Goal: Task Accomplishment & Management: Manage account settings

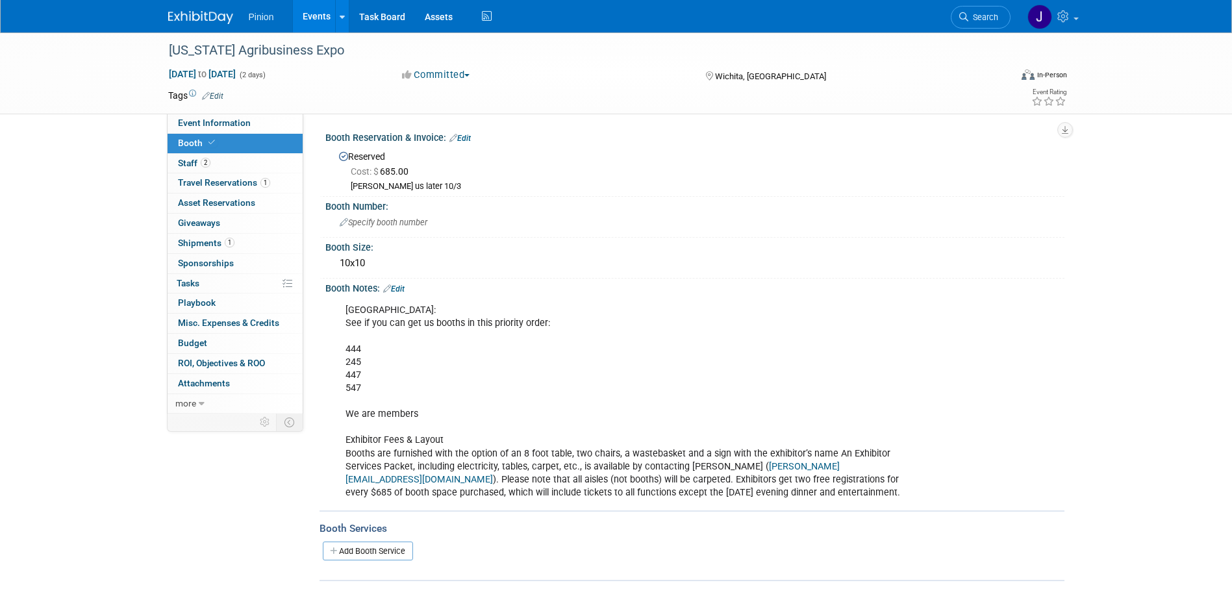
click at [181, 12] on img at bounding box center [200, 17] width 65 height 13
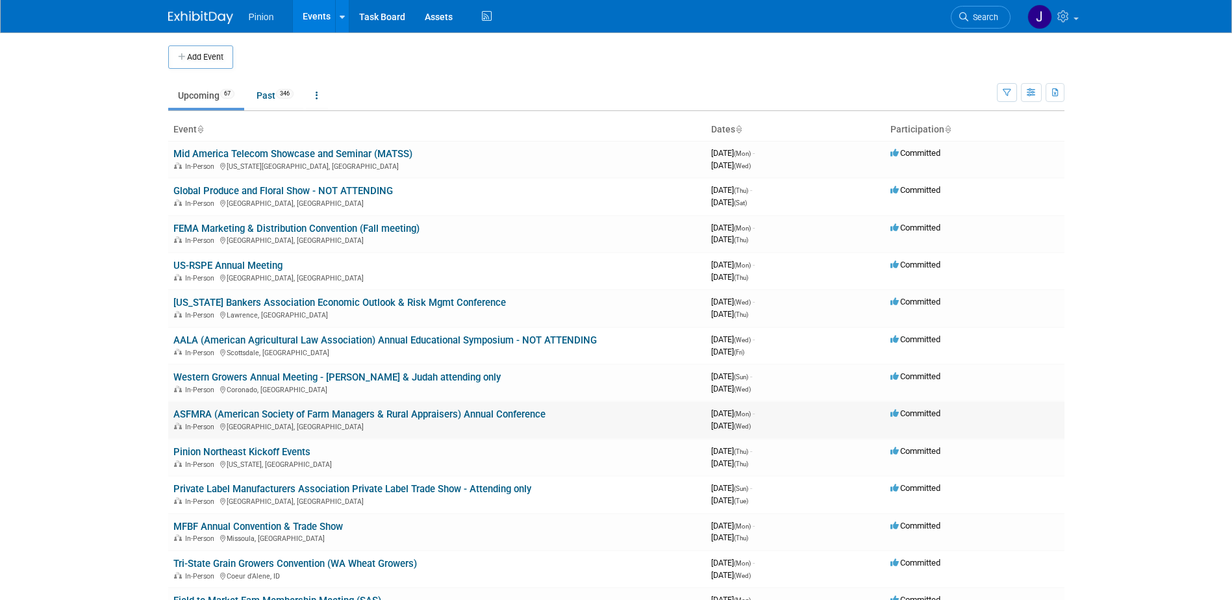
click at [197, 412] on link "ASFMRA (American Society of Farm Managers & Rural Appraisers) Annual Conference" at bounding box center [359, 414] width 372 height 12
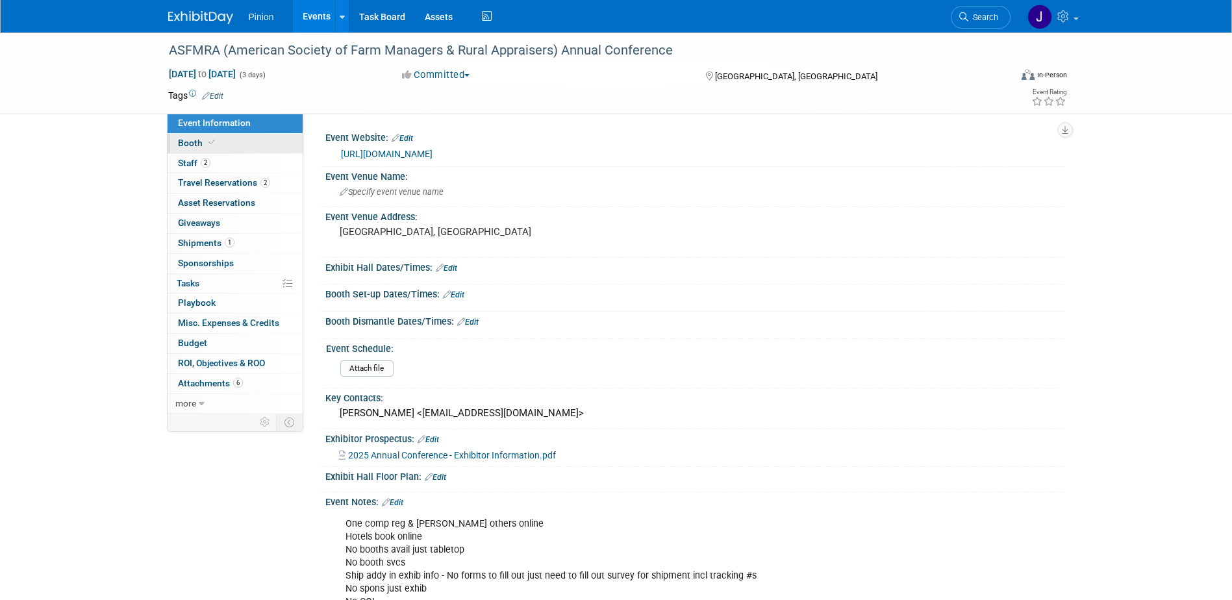
click at [190, 139] on span "Booth" at bounding box center [198, 143] width 40 height 10
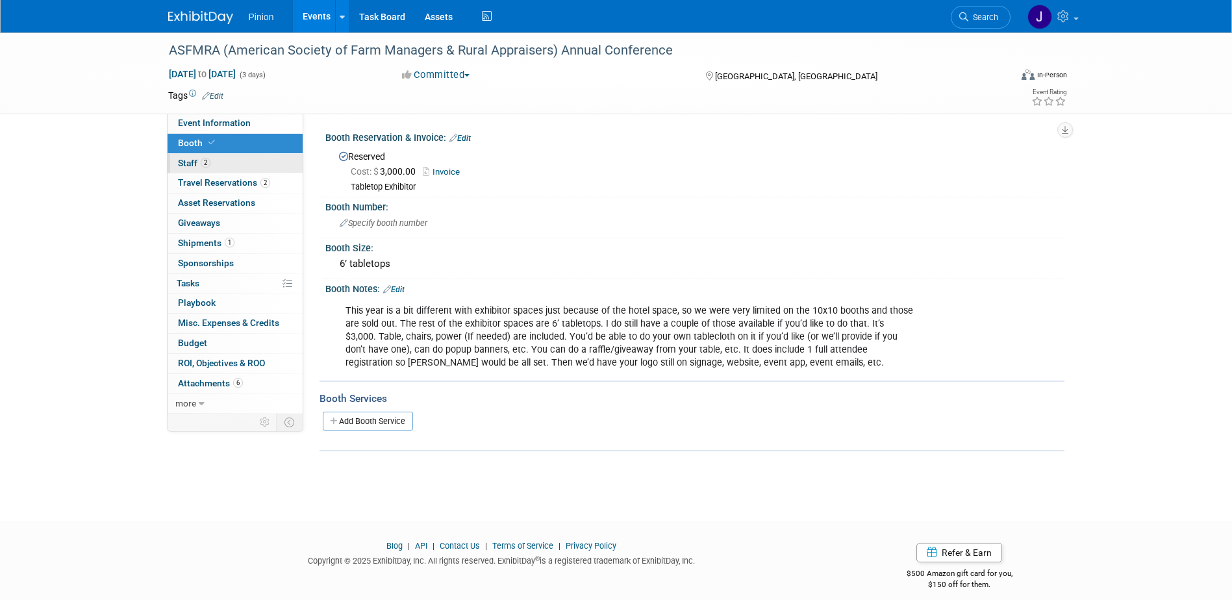
click at [189, 160] on span "Staff 2" at bounding box center [194, 163] width 32 height 10
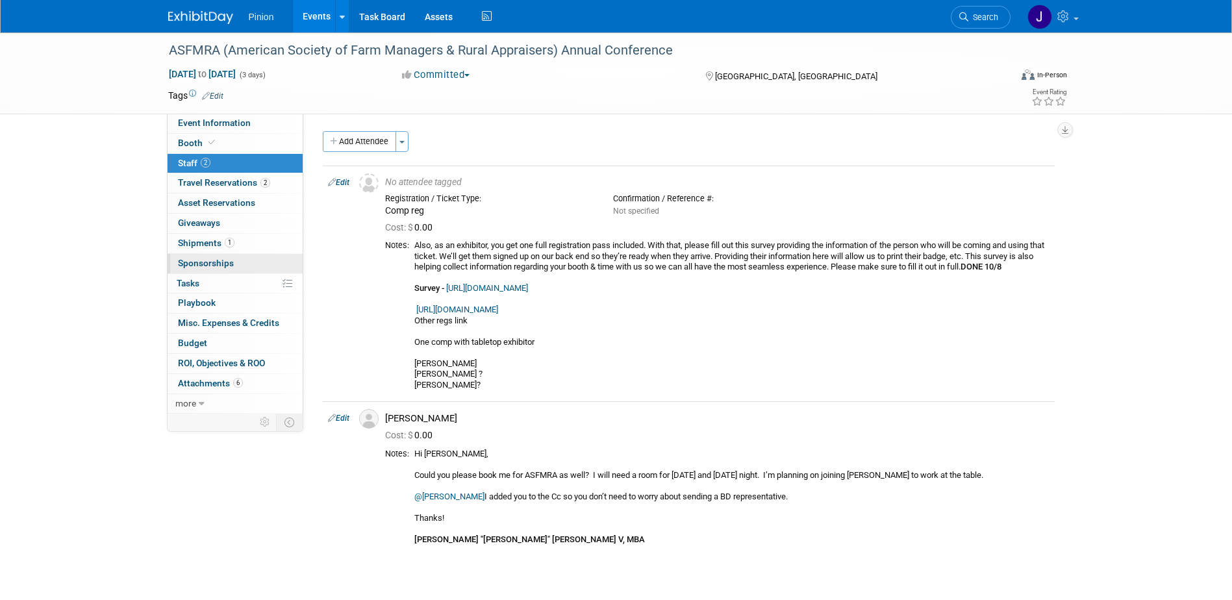
click at [210, 264] on span "Sponsorships 0" at bounding box center [206, 263] width 56 height 10
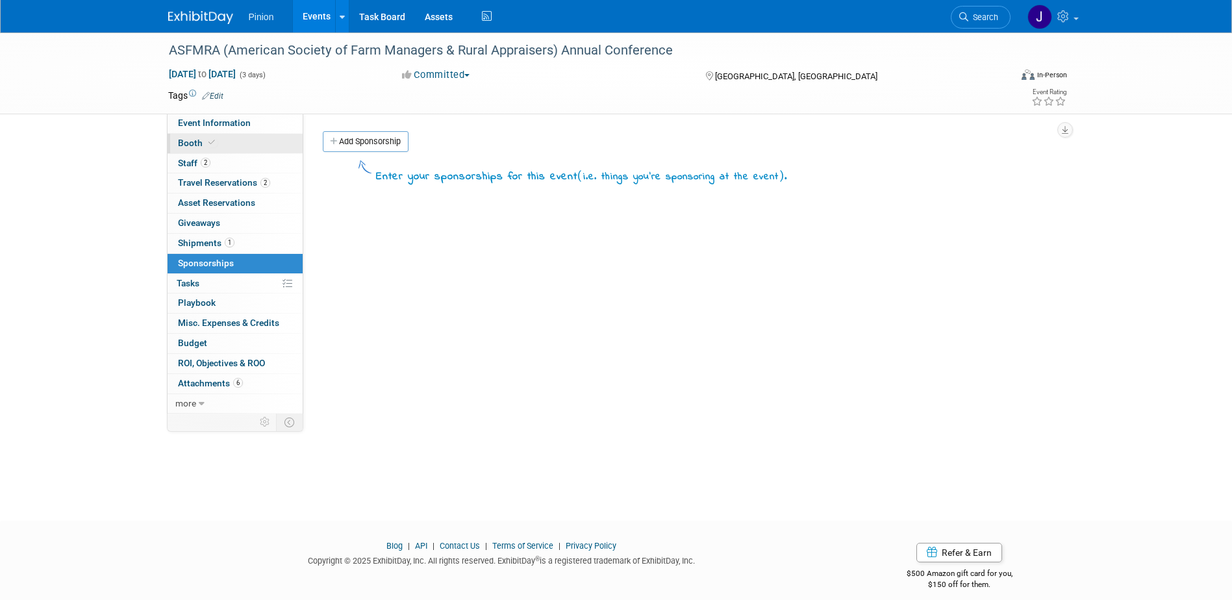
click at [201, 147] on span "Booth" at bounding box center [198, 143] width 40 height 10
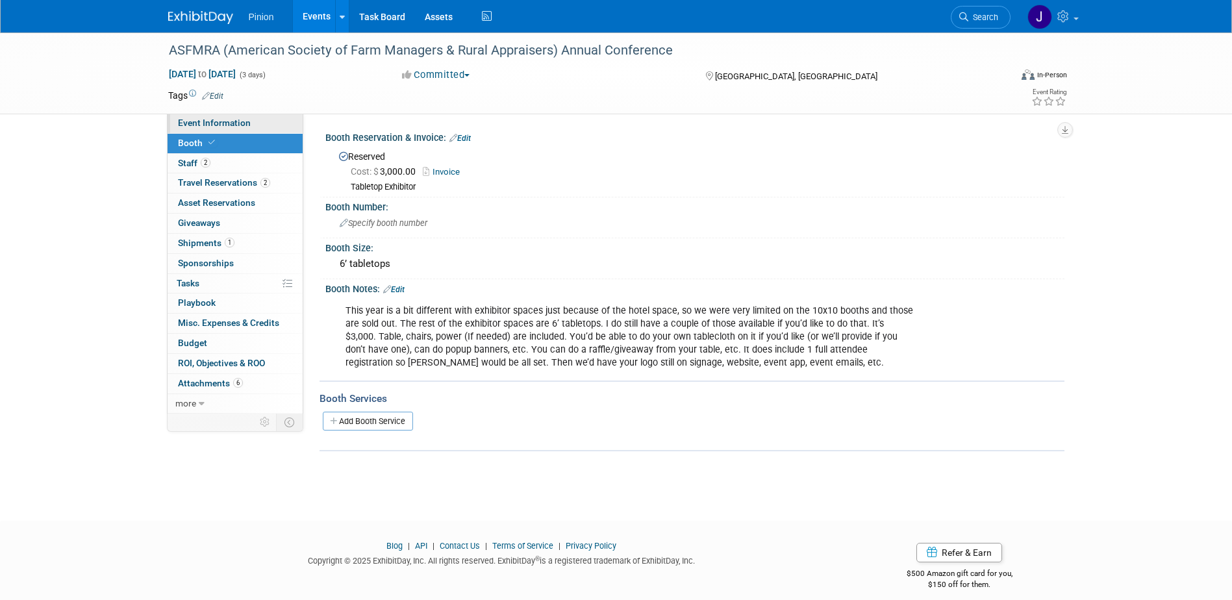
click at [197, 121] on span "Event Information" at bounding box center [214, 123] width 73 height 10
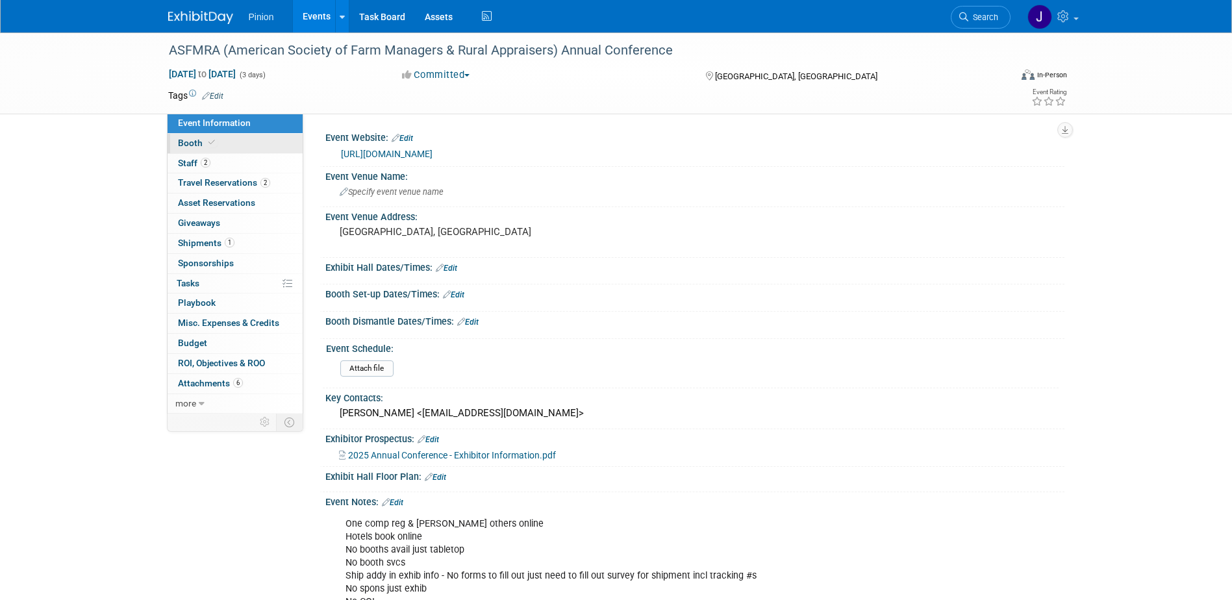
click at [201, 144] on span "Booth" at bounding box center [198, 143] width 40 height 10
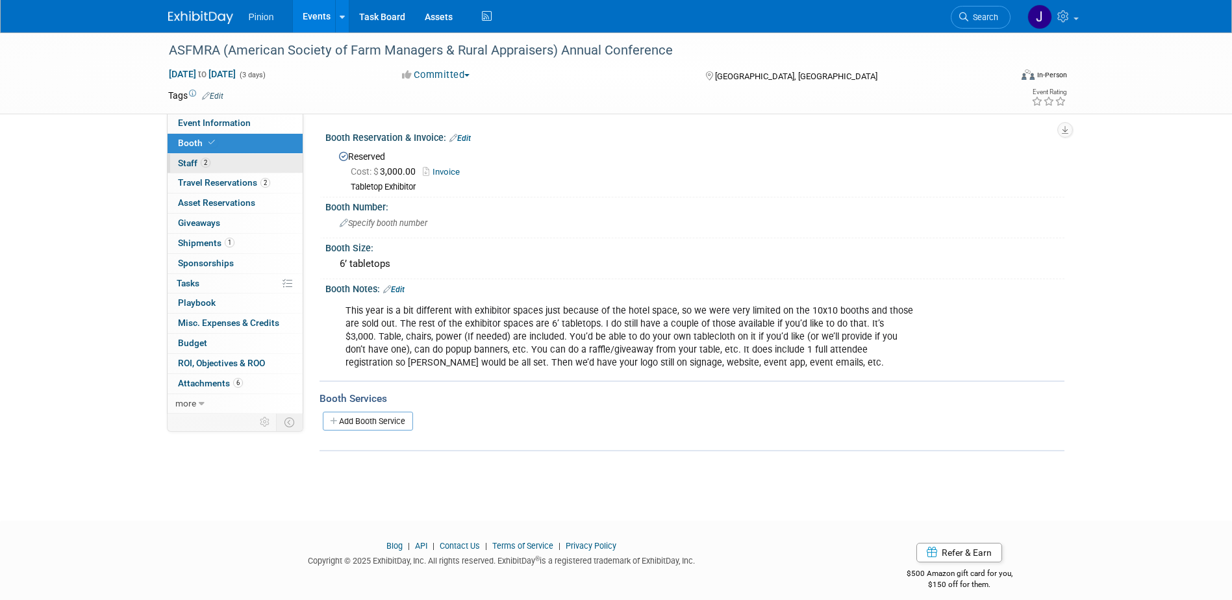
click at [219, 162] on link "2 Staff 2" at bounding box center [235, 163] width 135 height 19
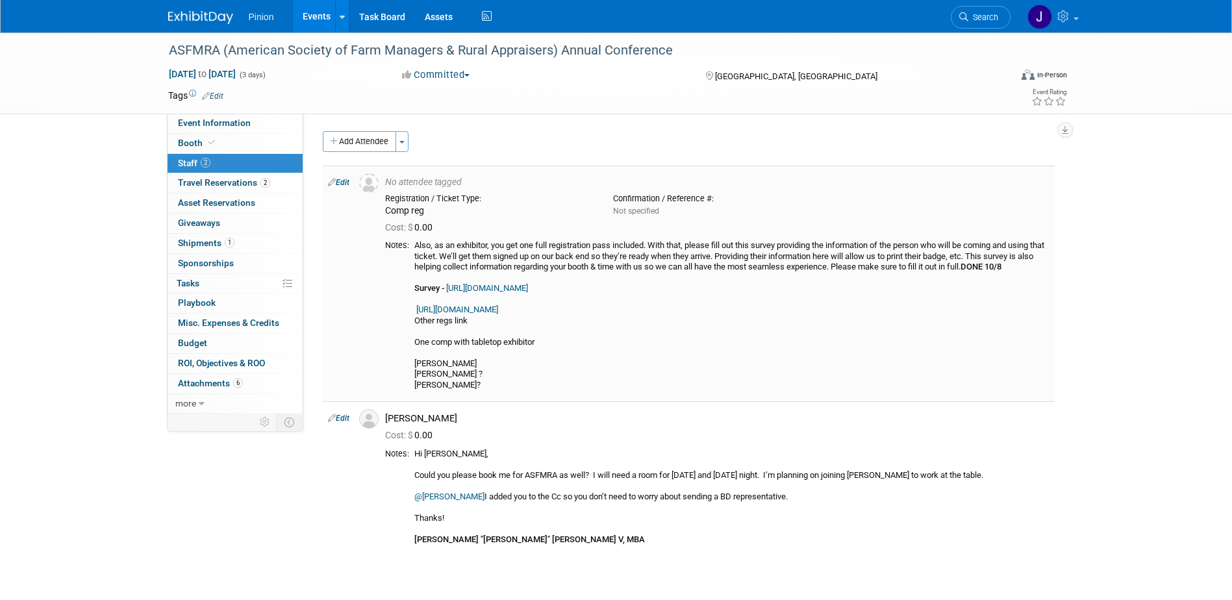
click at [339, 180] on link "Edit" at bounding box center [338, 182] width 21 height 9
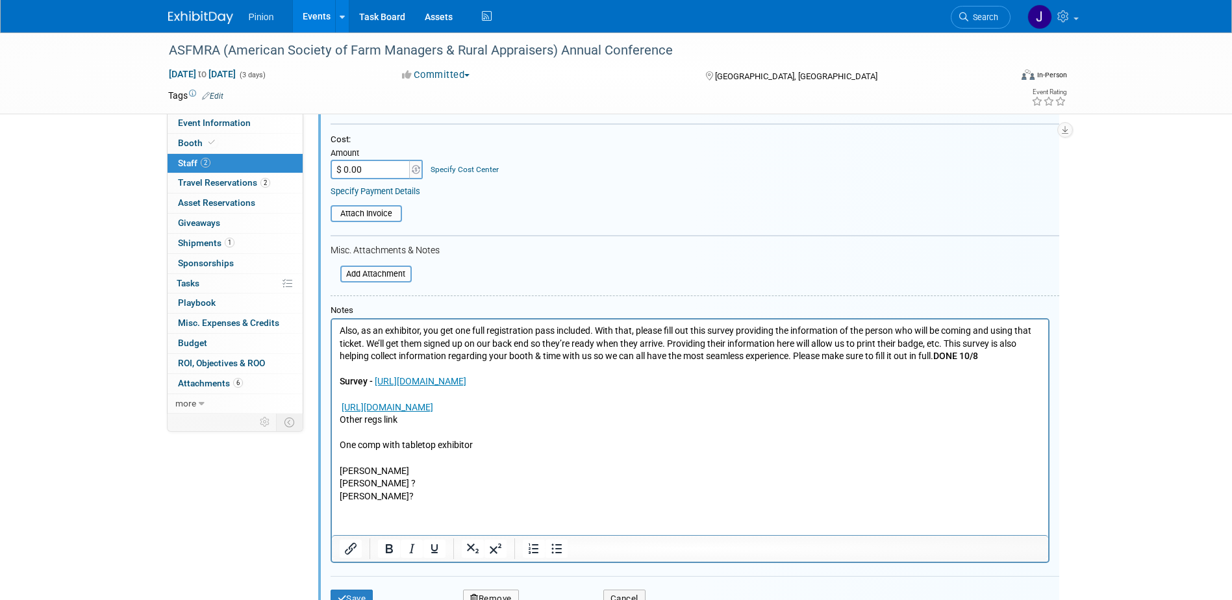
scroll to position [179, 0]
drag, startPoint x: 367, startPoint y: 497, endPoint x: 334, endPoint y: 487, distance: 34.1
click at [334, 487] on html "Also, as an exhibitor, you get one full registration pass included. With that, …" at bounding box center [689, 409] width 716 height 183
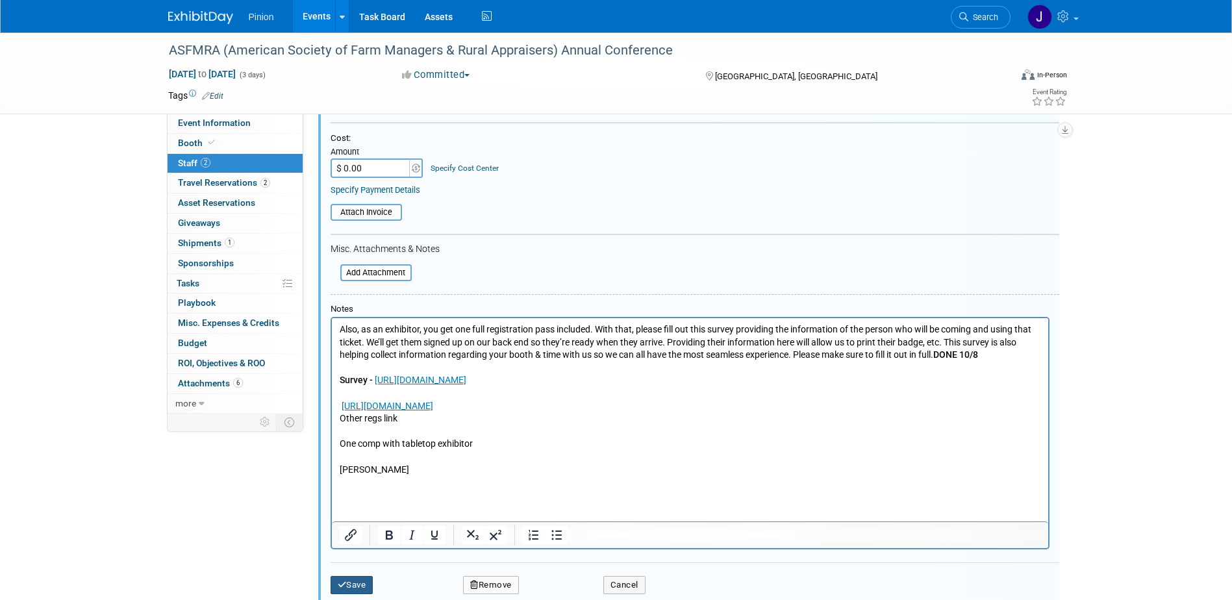
click at [345, 582] on icon "submit" at bounding box center [342, 585] width 9 height 8
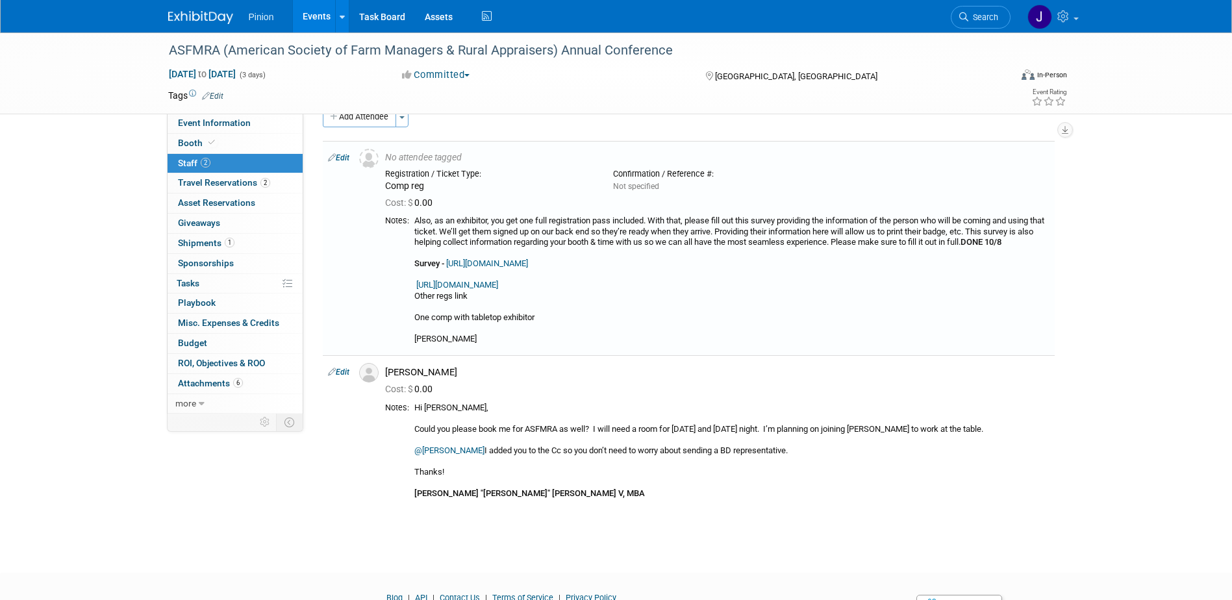
scroll to position [0, 0]
